Goal: Task Accomplishment & Management: Complete application form

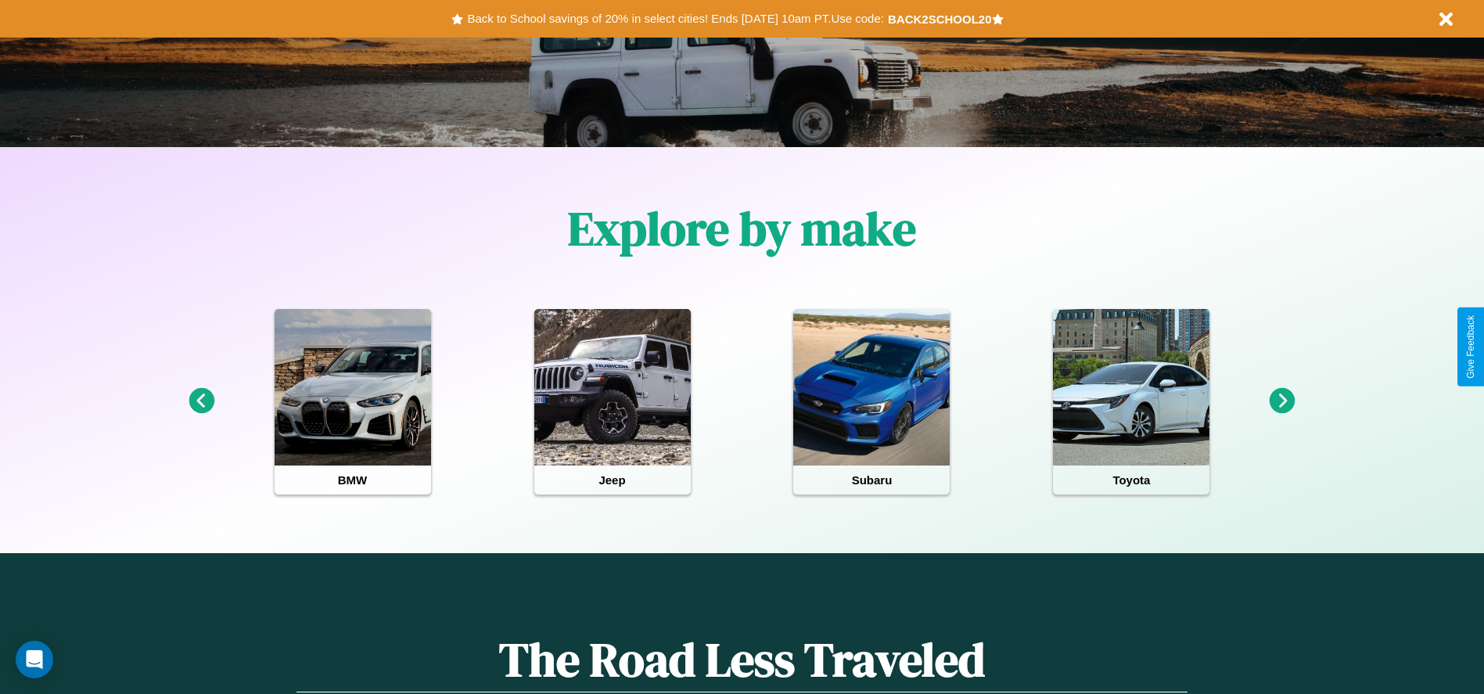
scroll to position [325, 0]
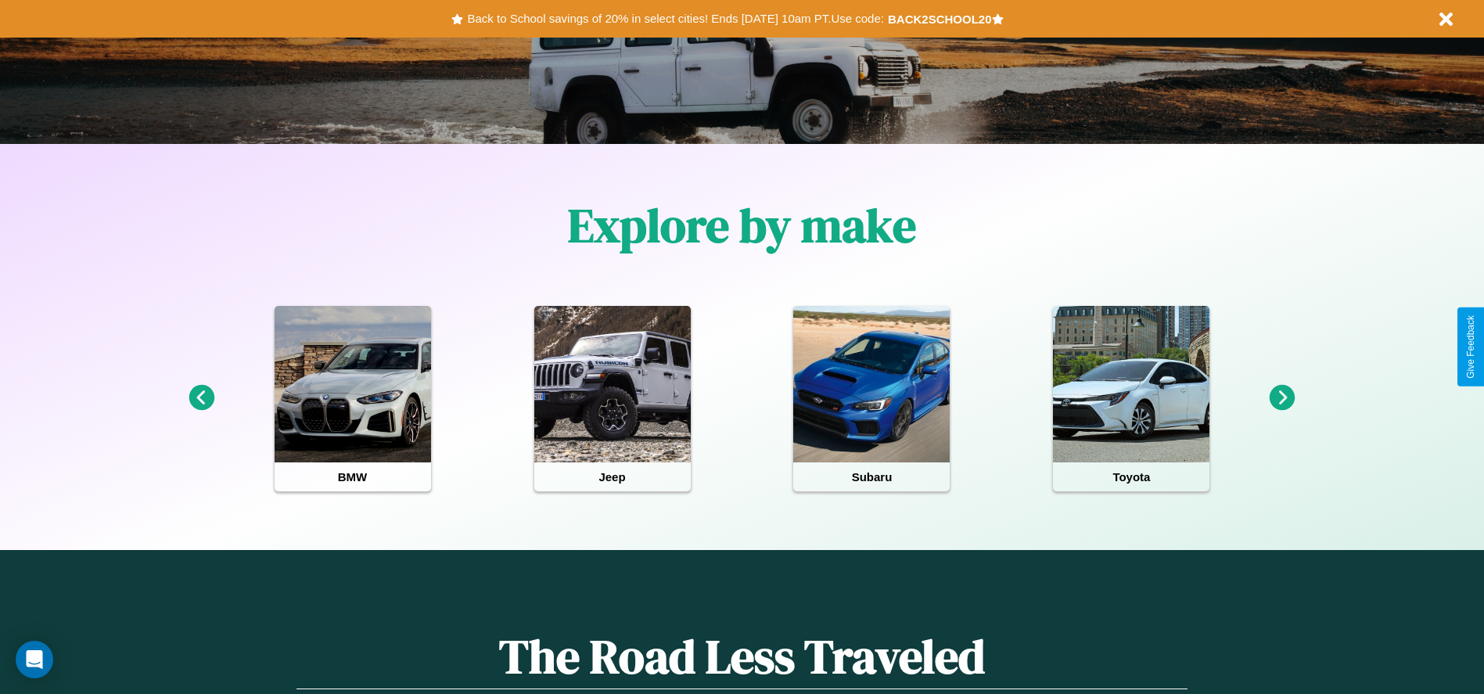
click at [1282, 398] on icon at bounding box center [1283, 398] width 26 height 26
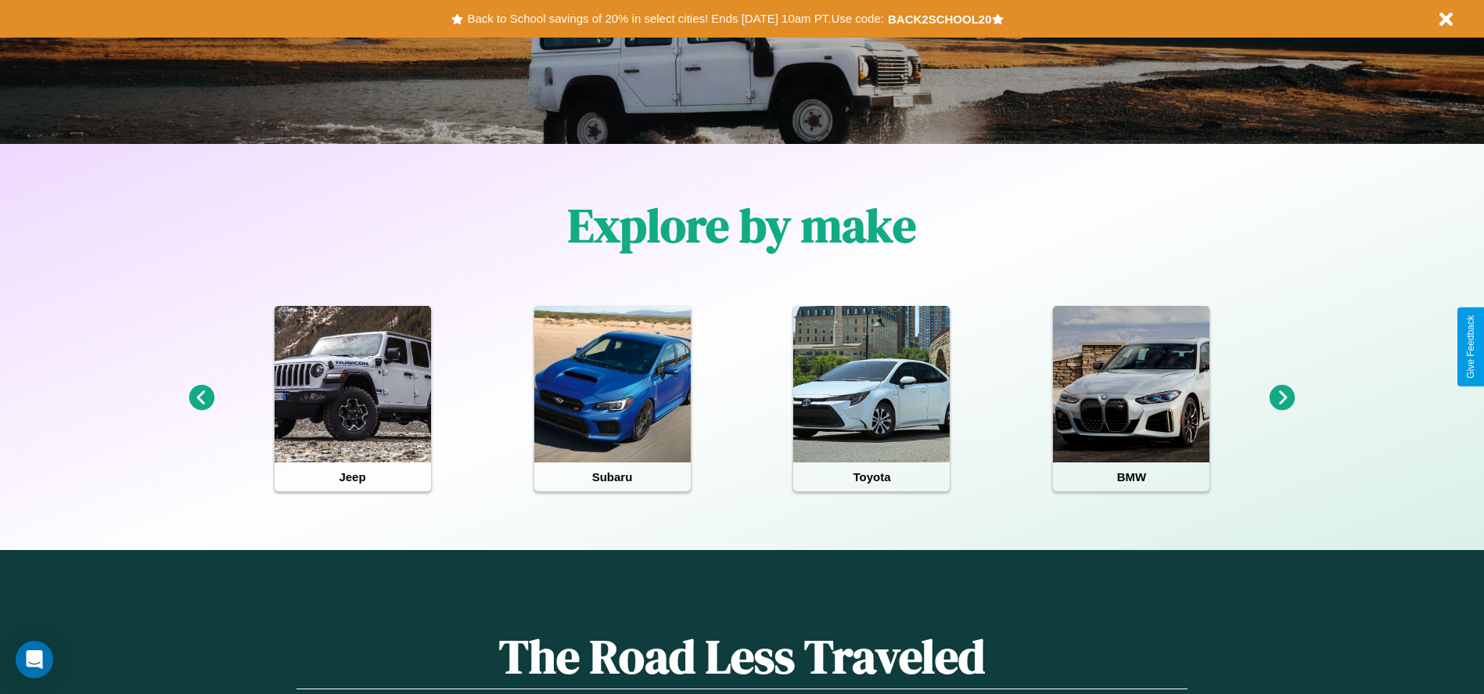
click at [1282, 398] on icon at bounding box center [1283, 398] width 26 height 26
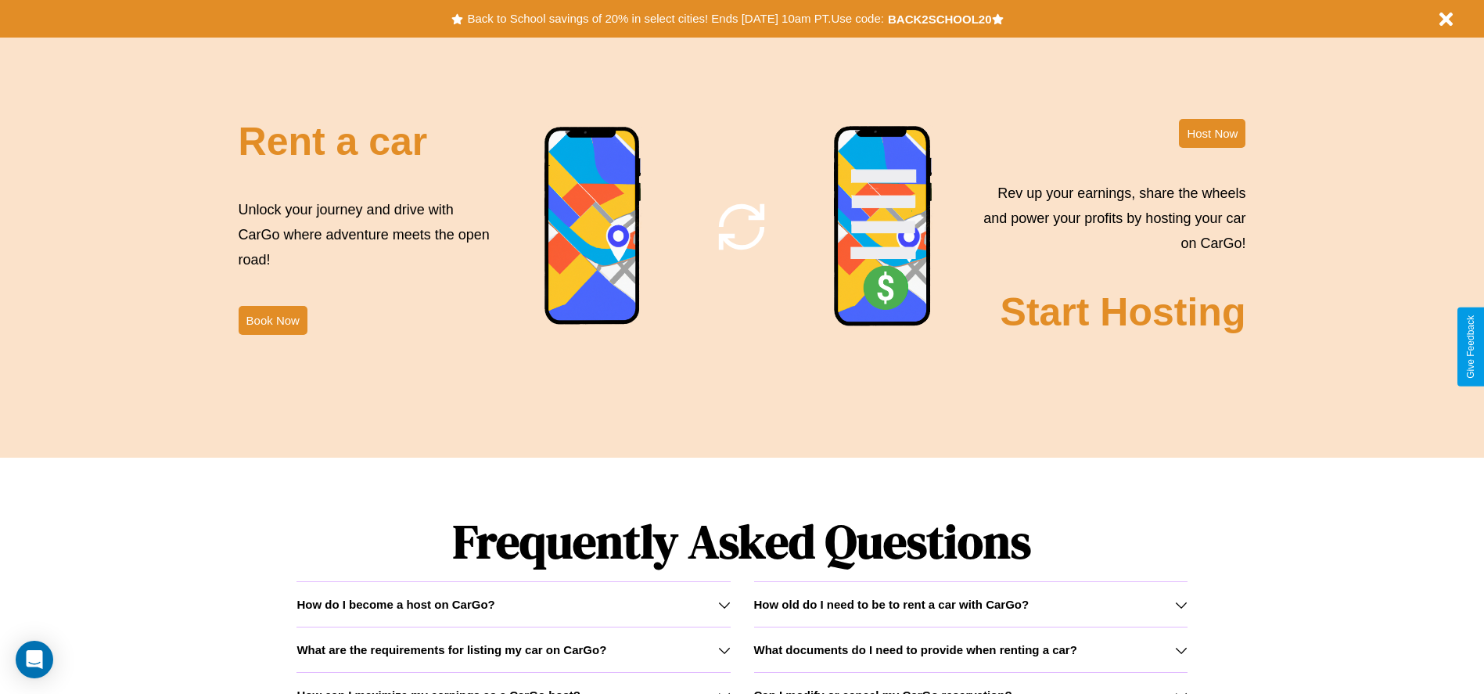
scroll to position [2244, 0]
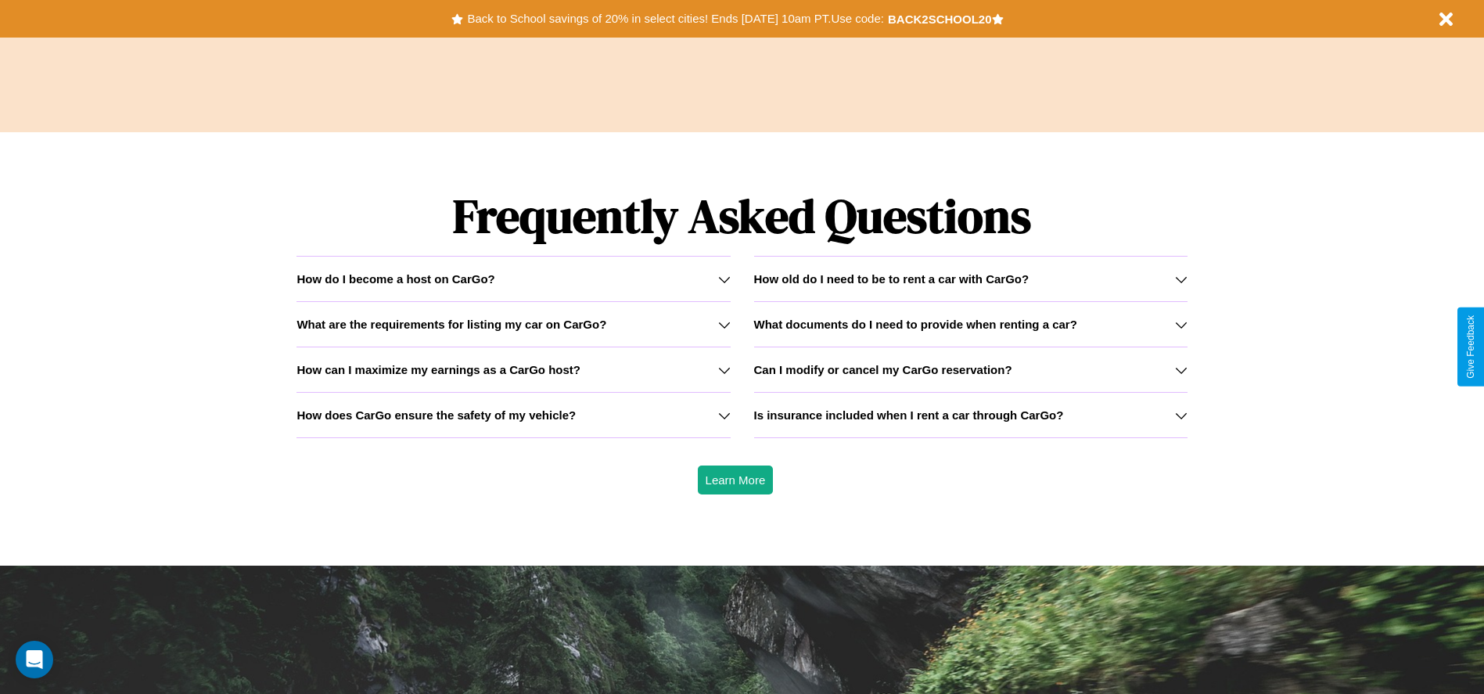
click at [724, 369] on icon at bounding box center [724, 370] width 13 height 13
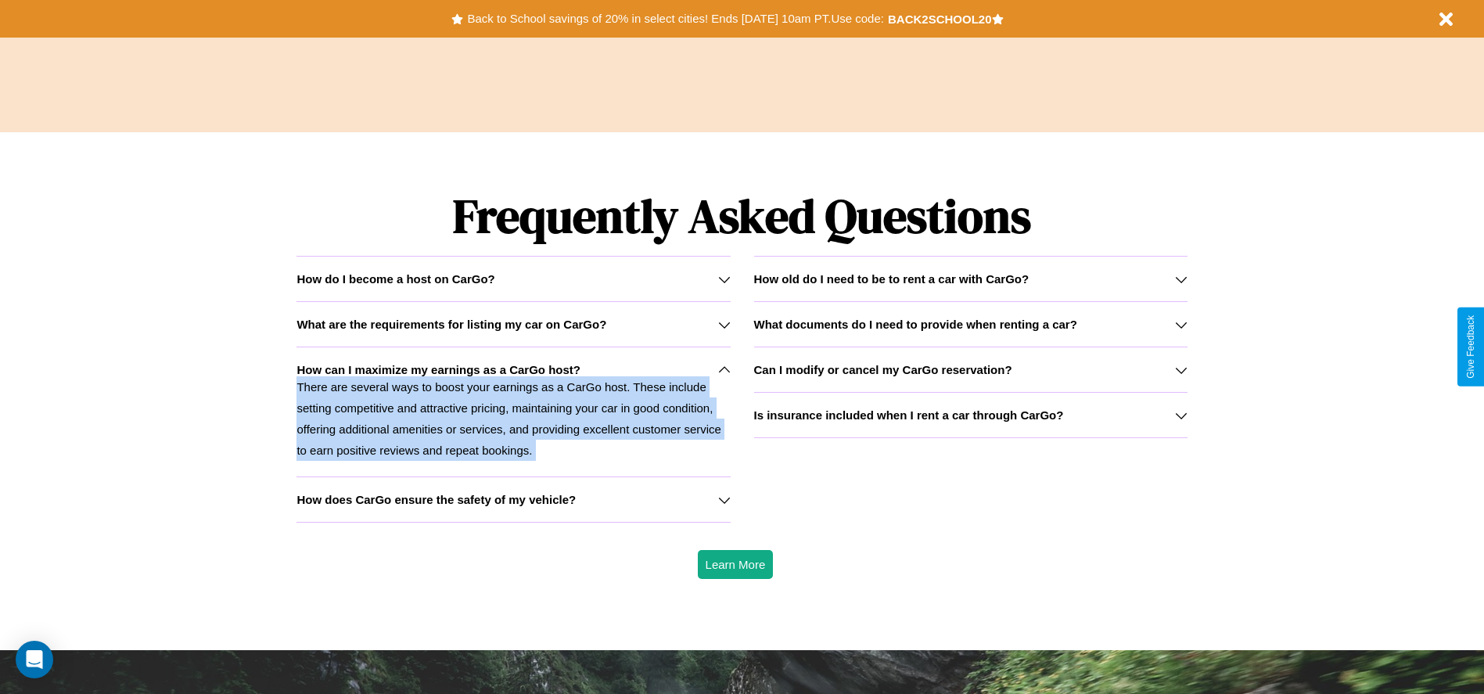
click at [513, 411] on p "There are several ways to boost your earnings as a CarGo host. These include se…" at bounding box center [512, 418] width 433 height 84
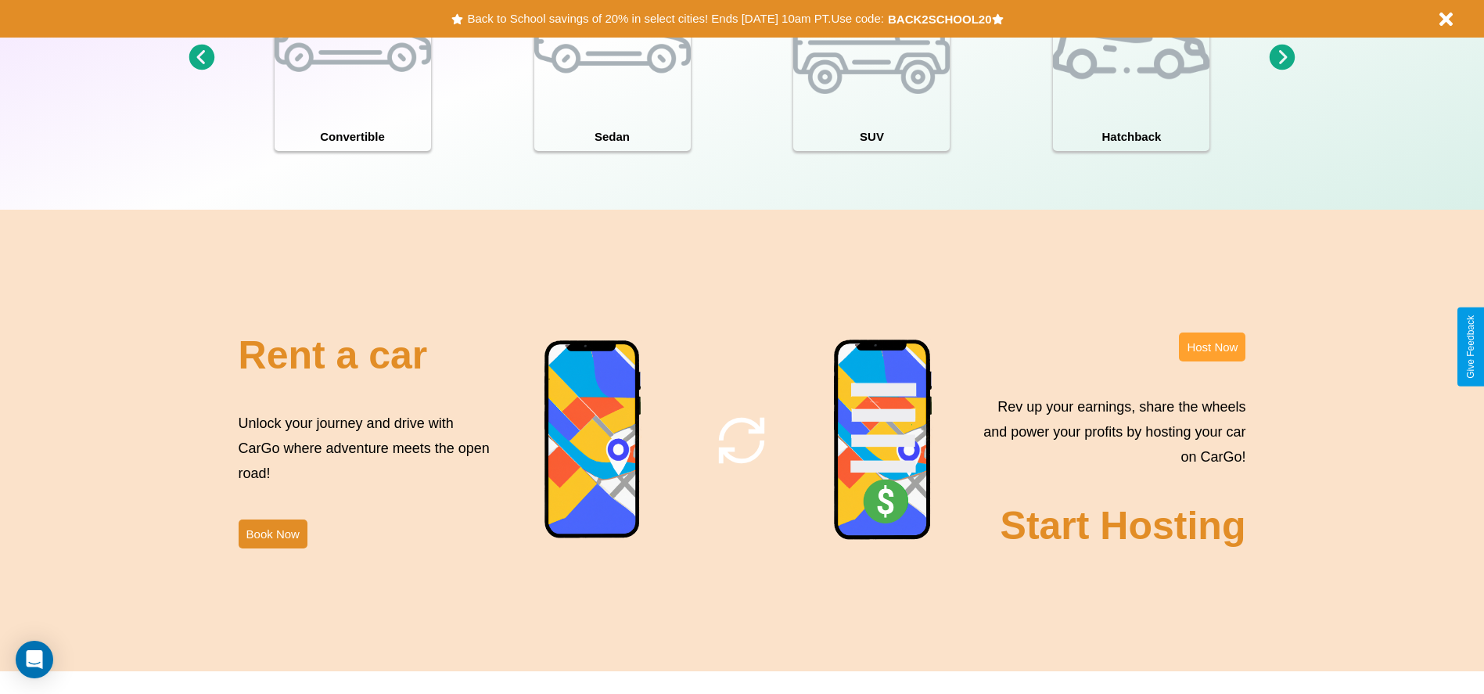
click at [1212, 347] on button "Host Now" at bounding box center [1212, 346] width 66 height 29
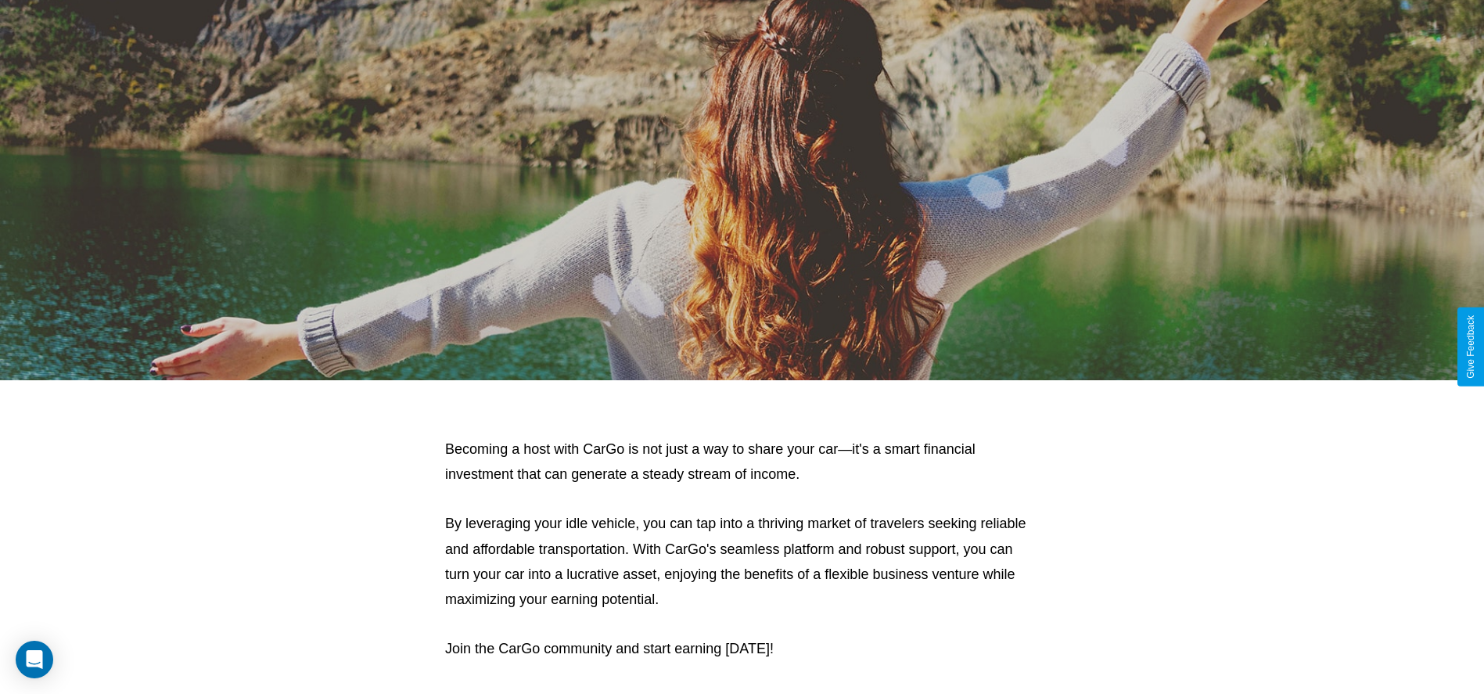
scroll to position [1680, 0]
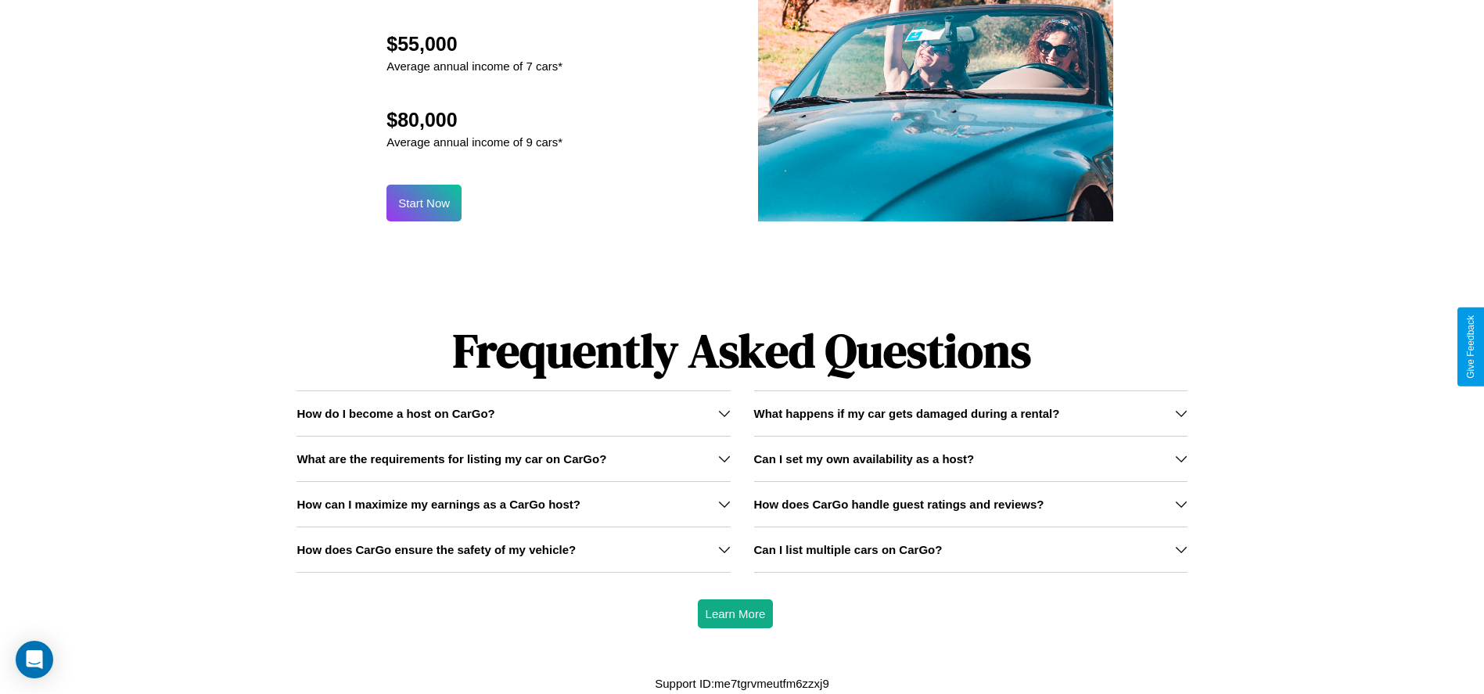
click at [724, 549] on icon at bounding box center [724, 549] width 13 height 13
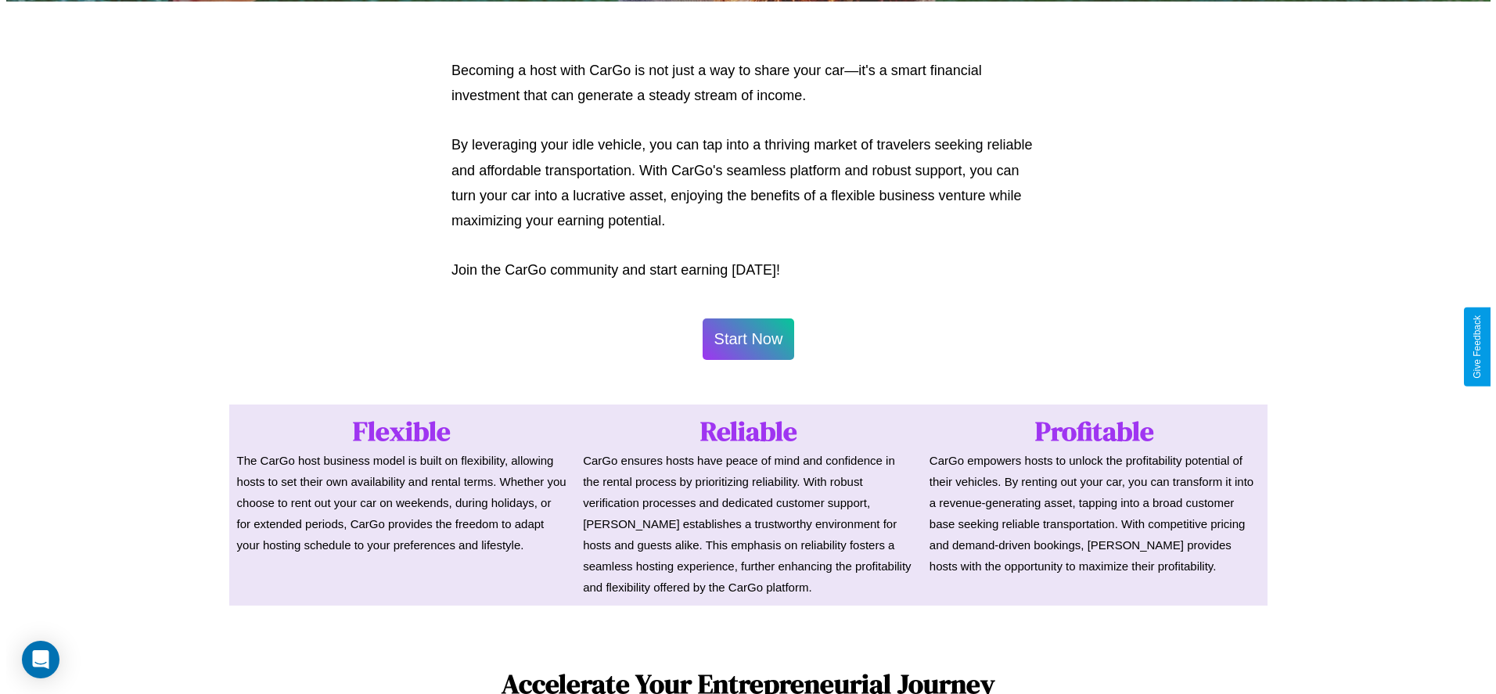
scroll to position [760, 0]
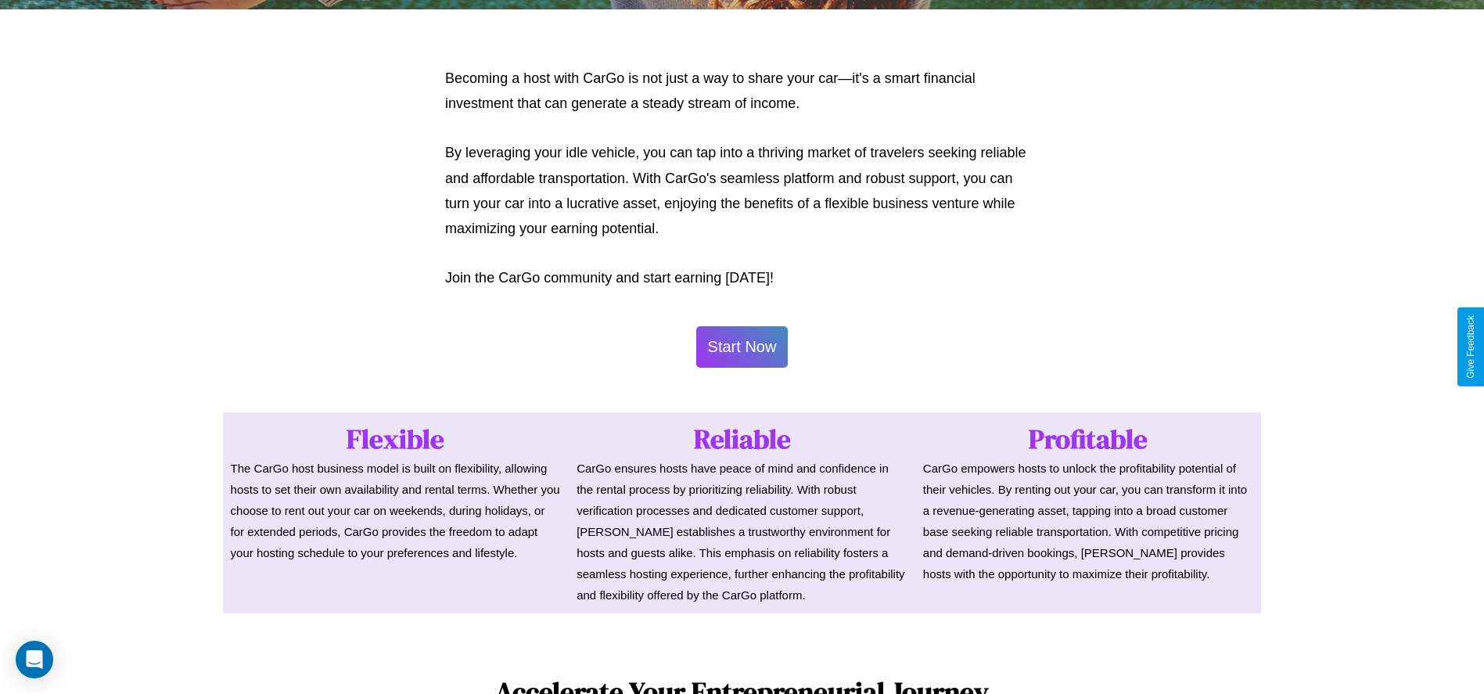
click at [742, 347] on button "Start Now" at bounding box center [742, 346] width 92 height 41
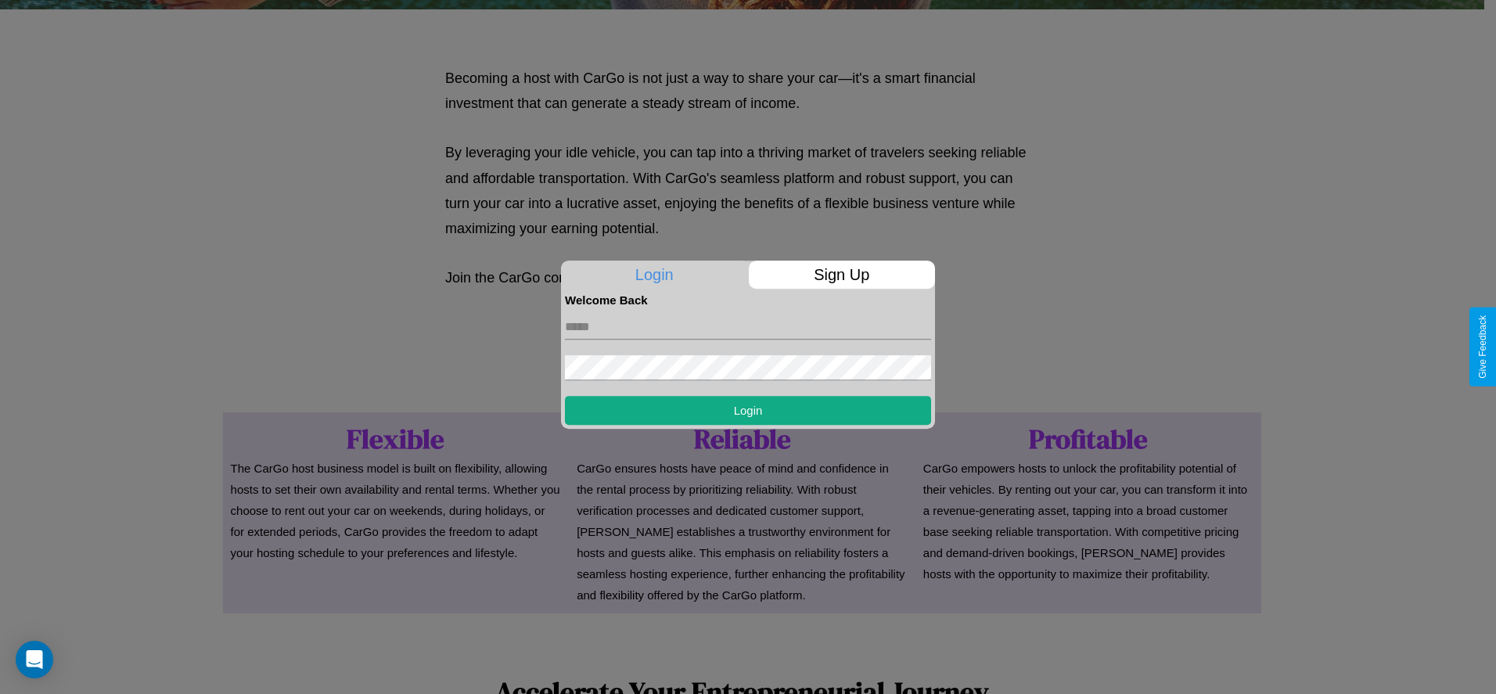
click at [841, 275] on p "Sign Up" at bounding box center [842, 275] width 187 height 28
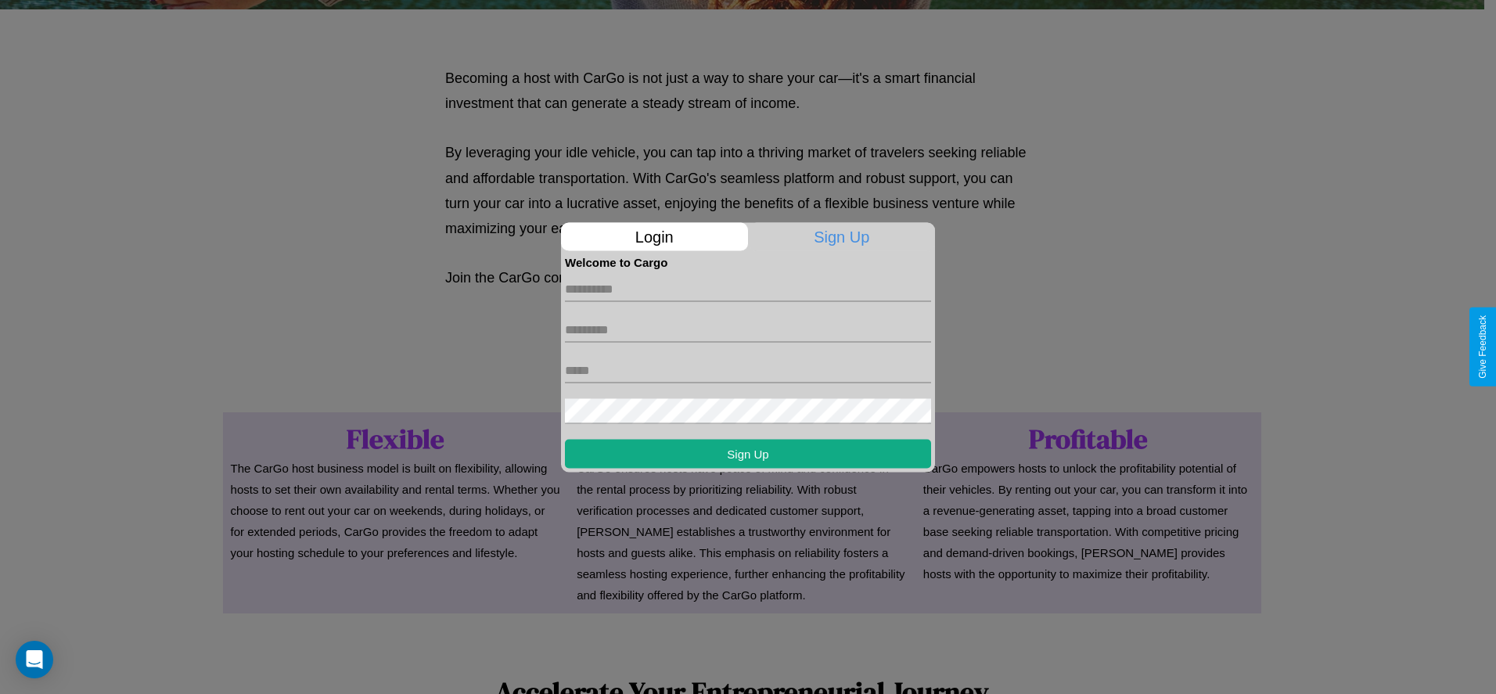
click at [748, 289] on input "text" at bounding box center [748, 288] width 366 height 25
type input "*****"
click at [748, 329] on input "text" at bounding box center [748, 329] width 366 height 25
type input "******"
click at [748, 370] on input "text" at bounding box center [748, 370] width 366 height 25
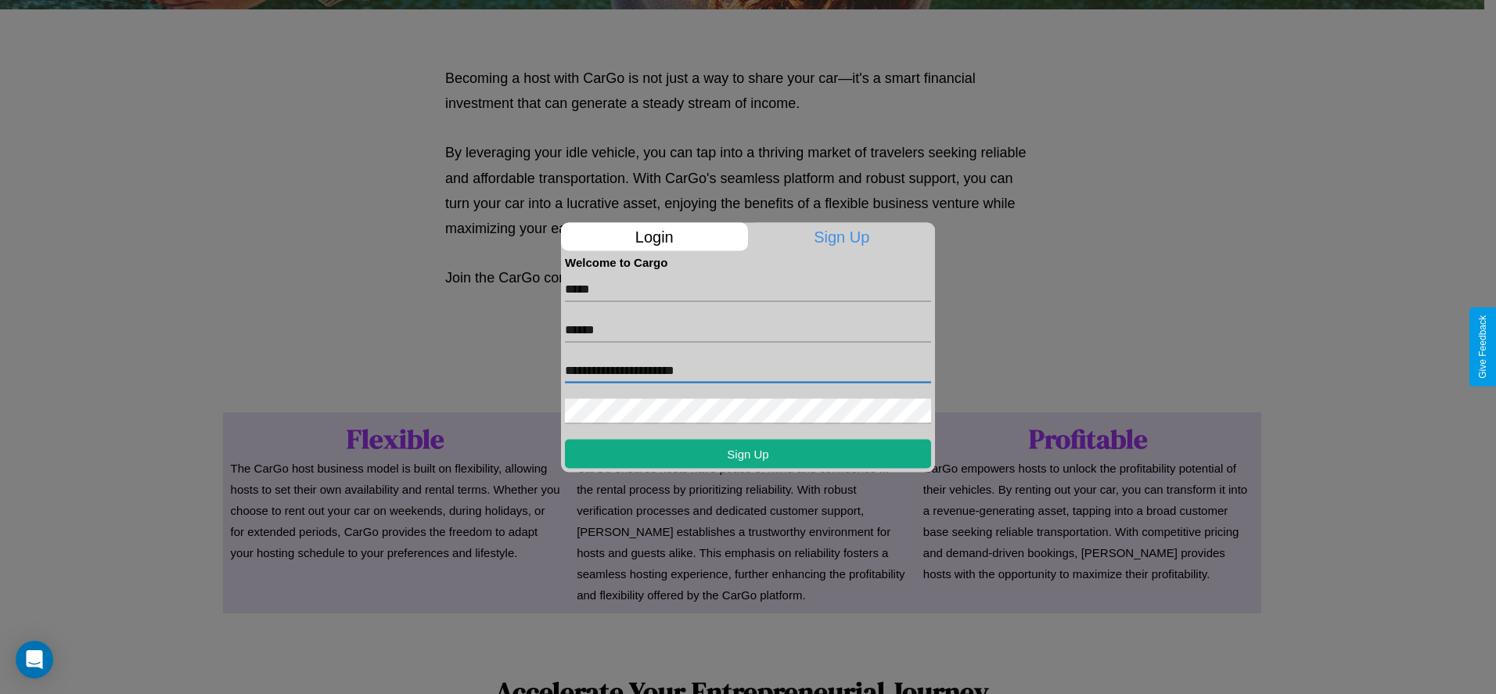
type input "**********"
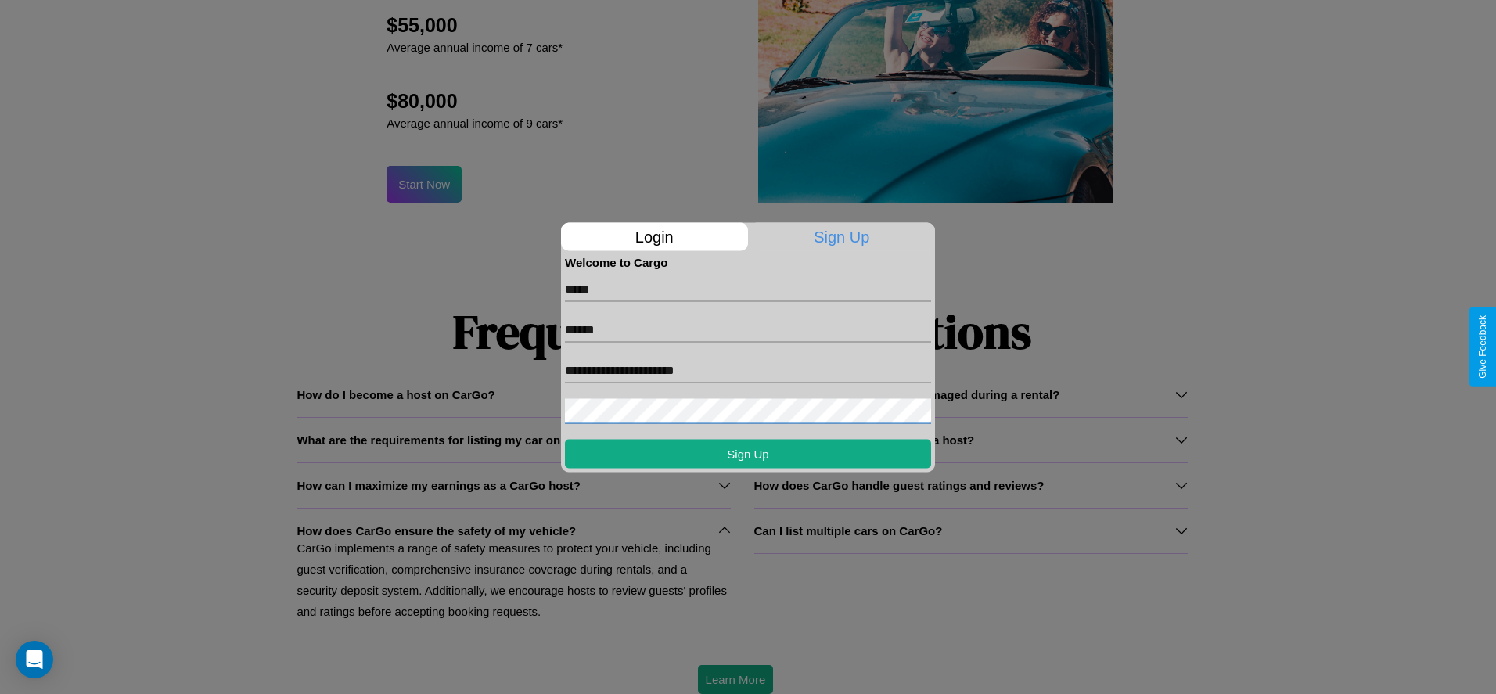
click at [735, 679] on div at bounding box center [748, 347] width 1496 height 694
